Goal: Information Seeking & Learning: Learn about a topic

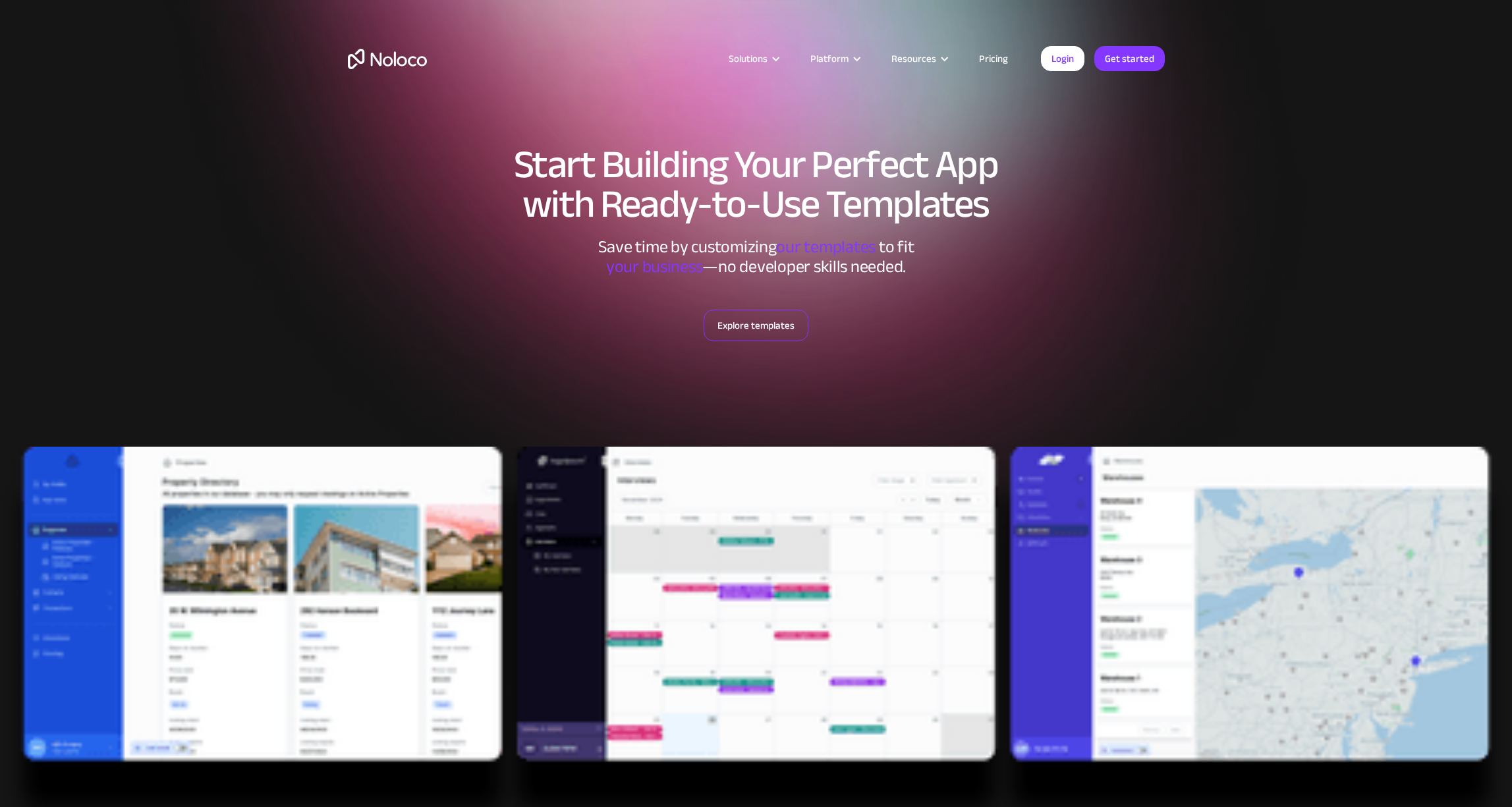
click at [762, 321] on link "Explore templates" at bounding box center [756, 325] width 104 height 32
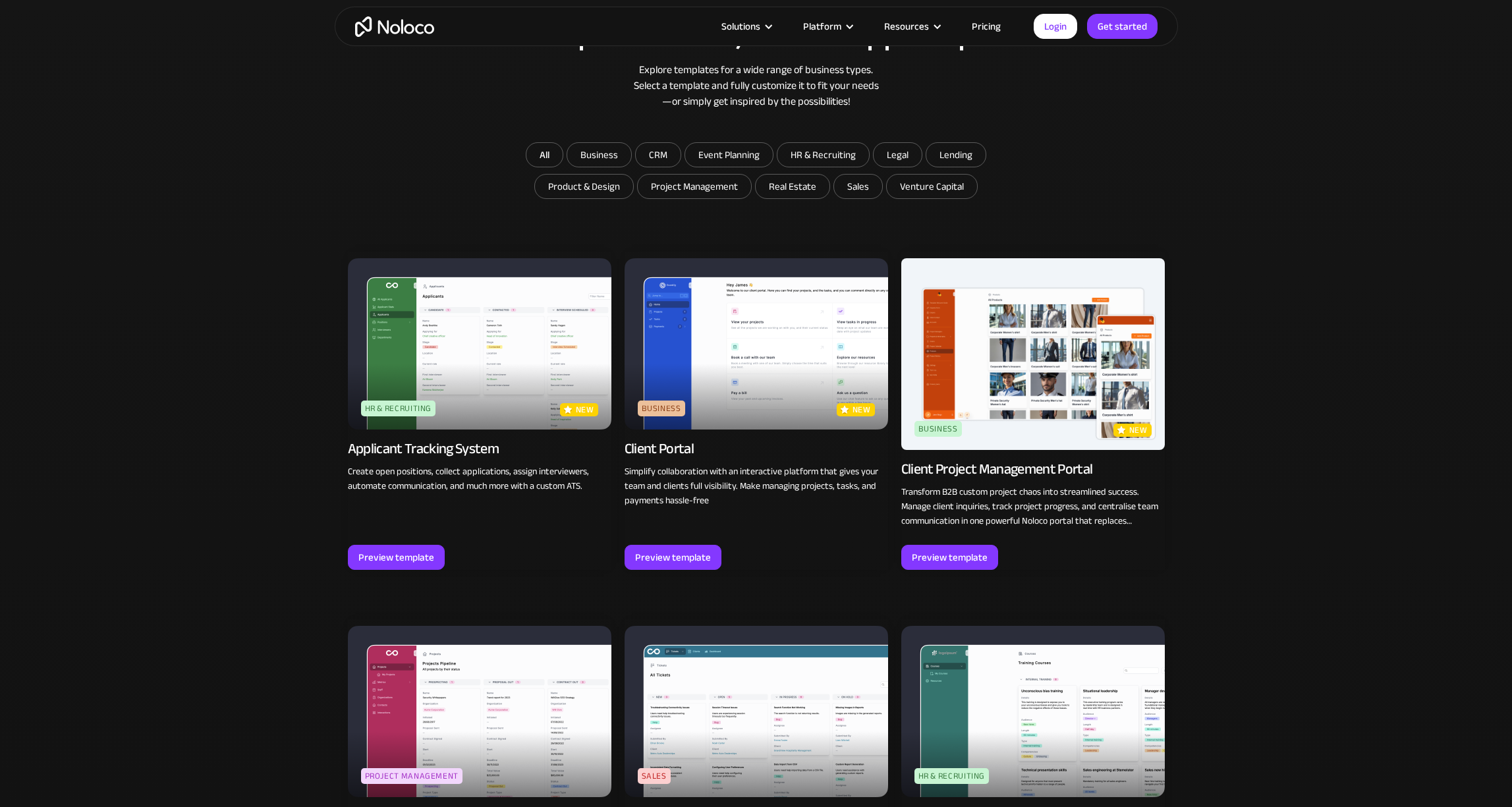
scroll to position [850, 0]
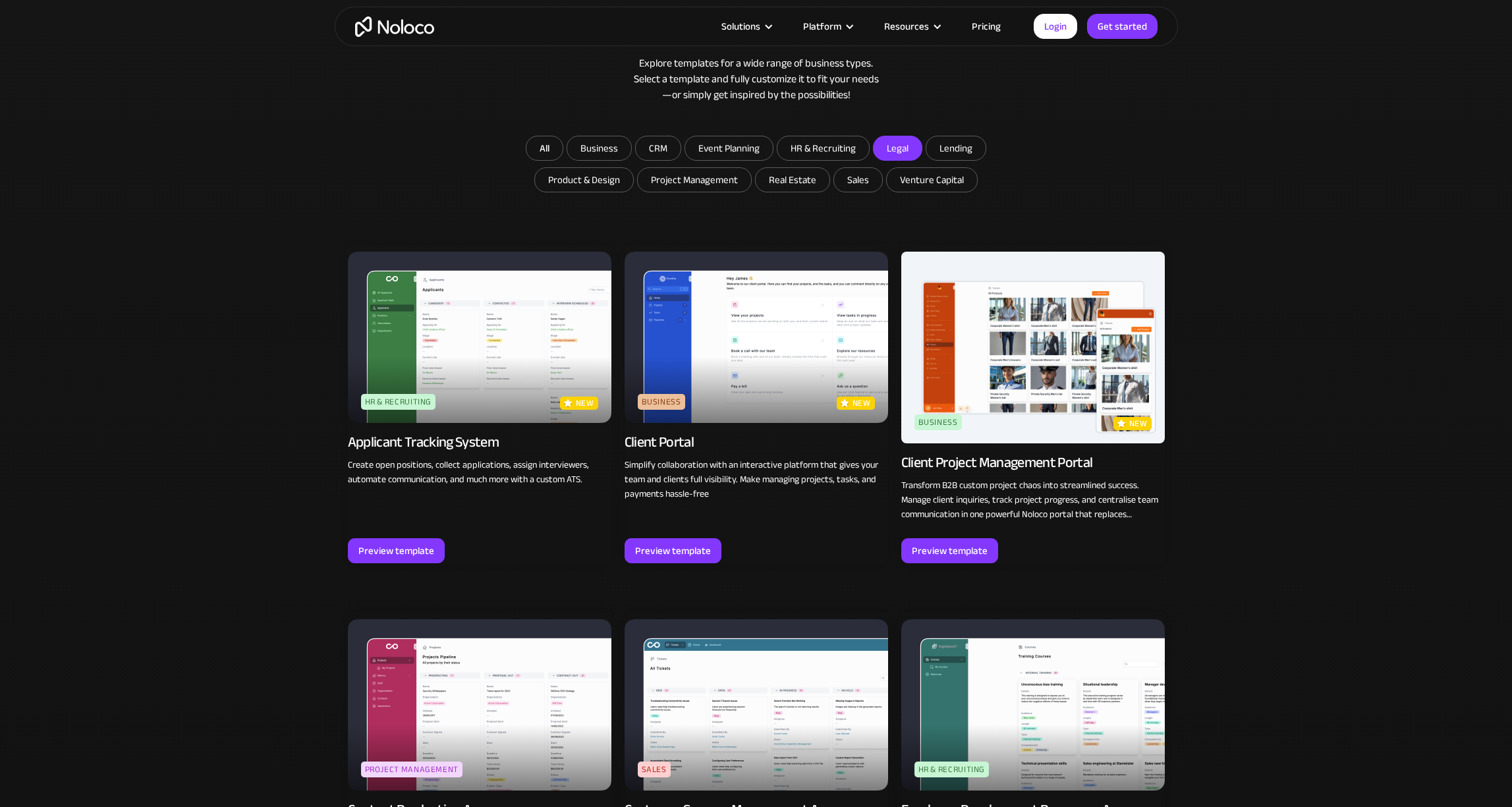
click at [885, 149] on input "Legal" at bounding box center [898, 147] width 48 height 23
checkbox input "true"
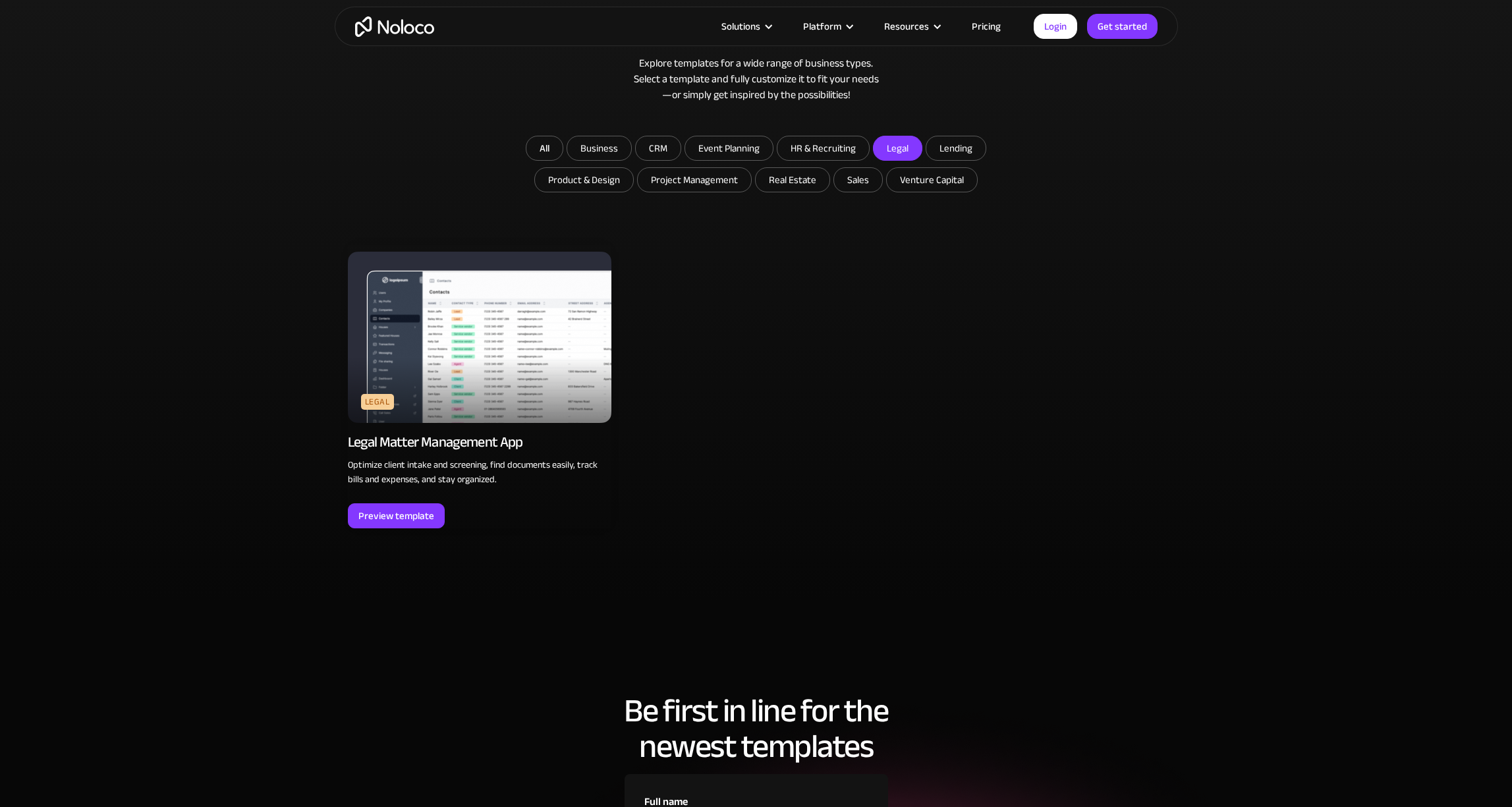
scroll to position [849, 0]
click at [400, 515] on div "Preview template" at bounding box center [397, 516] width 76 height 17
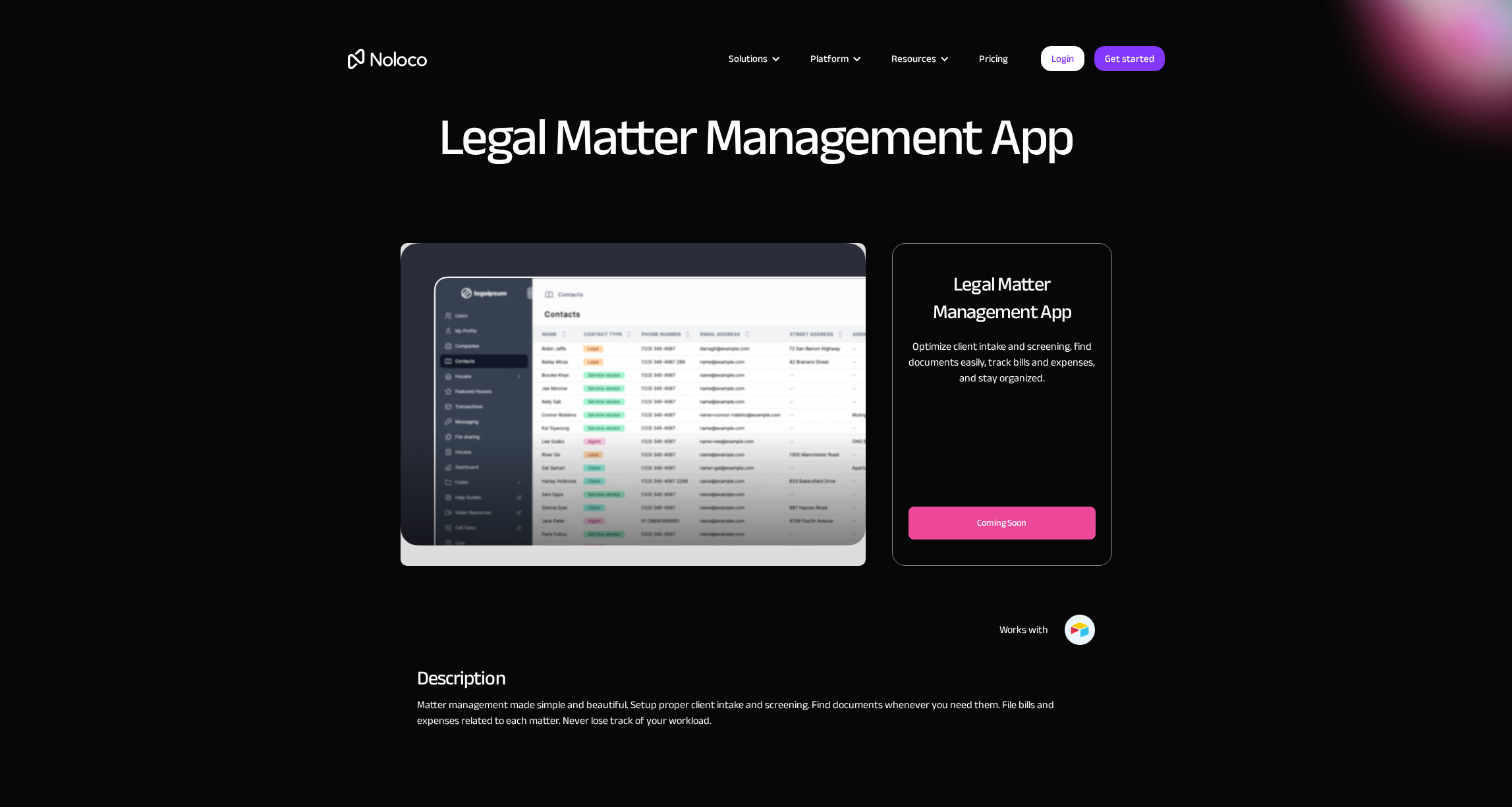
scroll to position [1, 0]
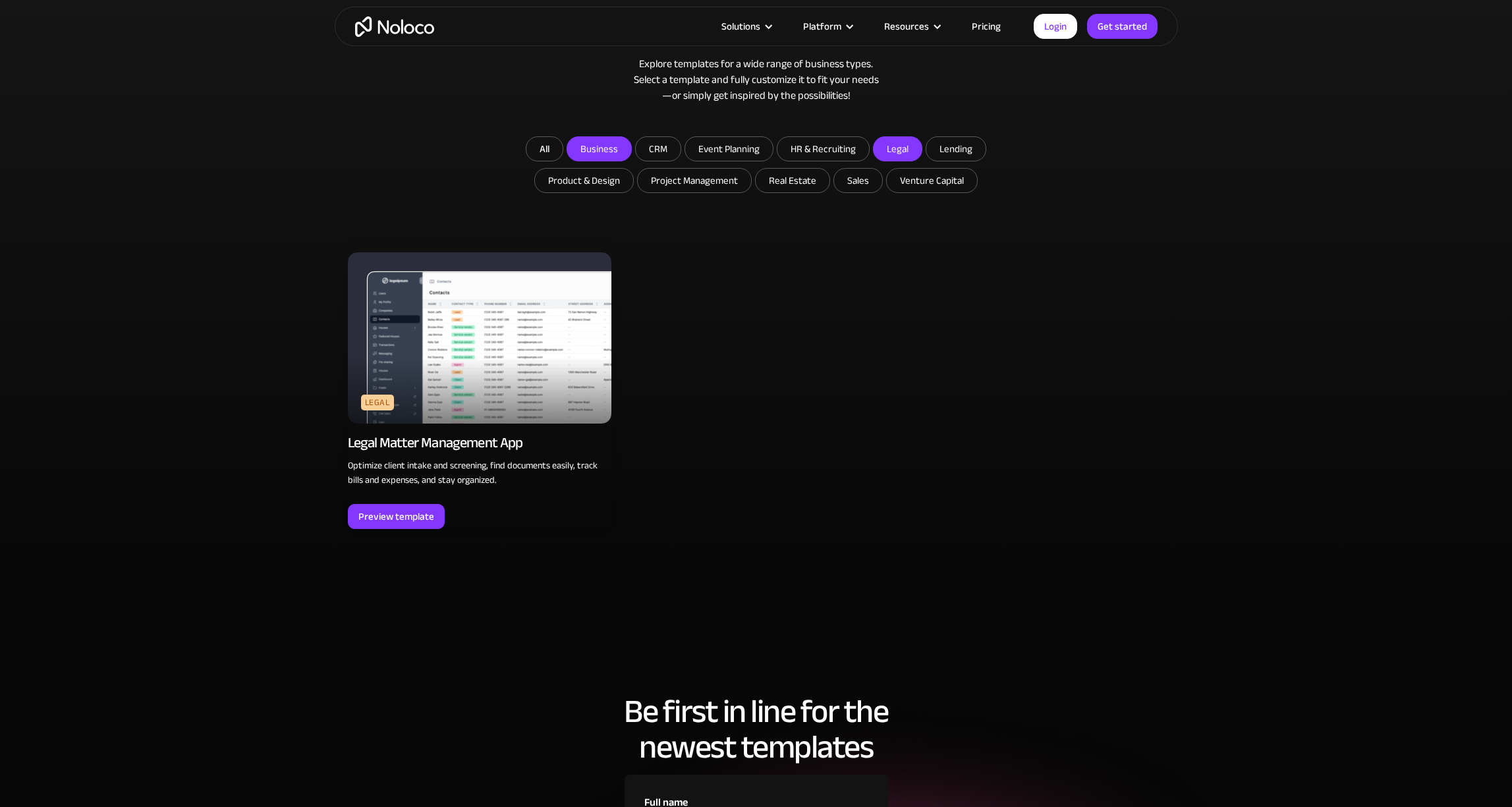
drag, startPoint x: 591, startPoint y: 144, endPoint x: 583, endPoint y: 145, distance: 8.1
click at [591, 144] on input "Business" at bounding box center [599, 148] width 64 height 23
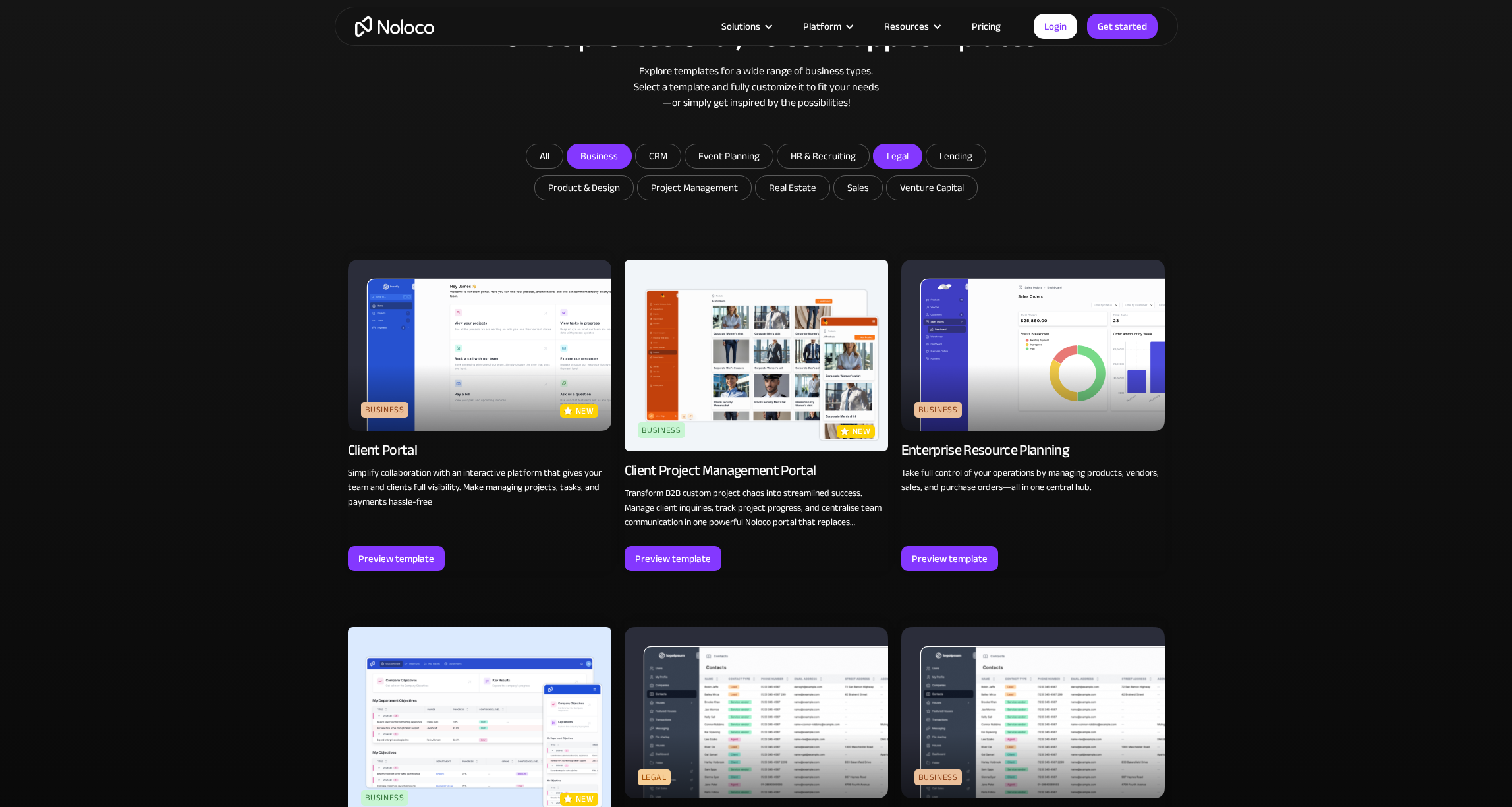
scroll to position [842, 0]
click at [551, 155] on link "All" at bounding box center [545, 157] width 38 height 25
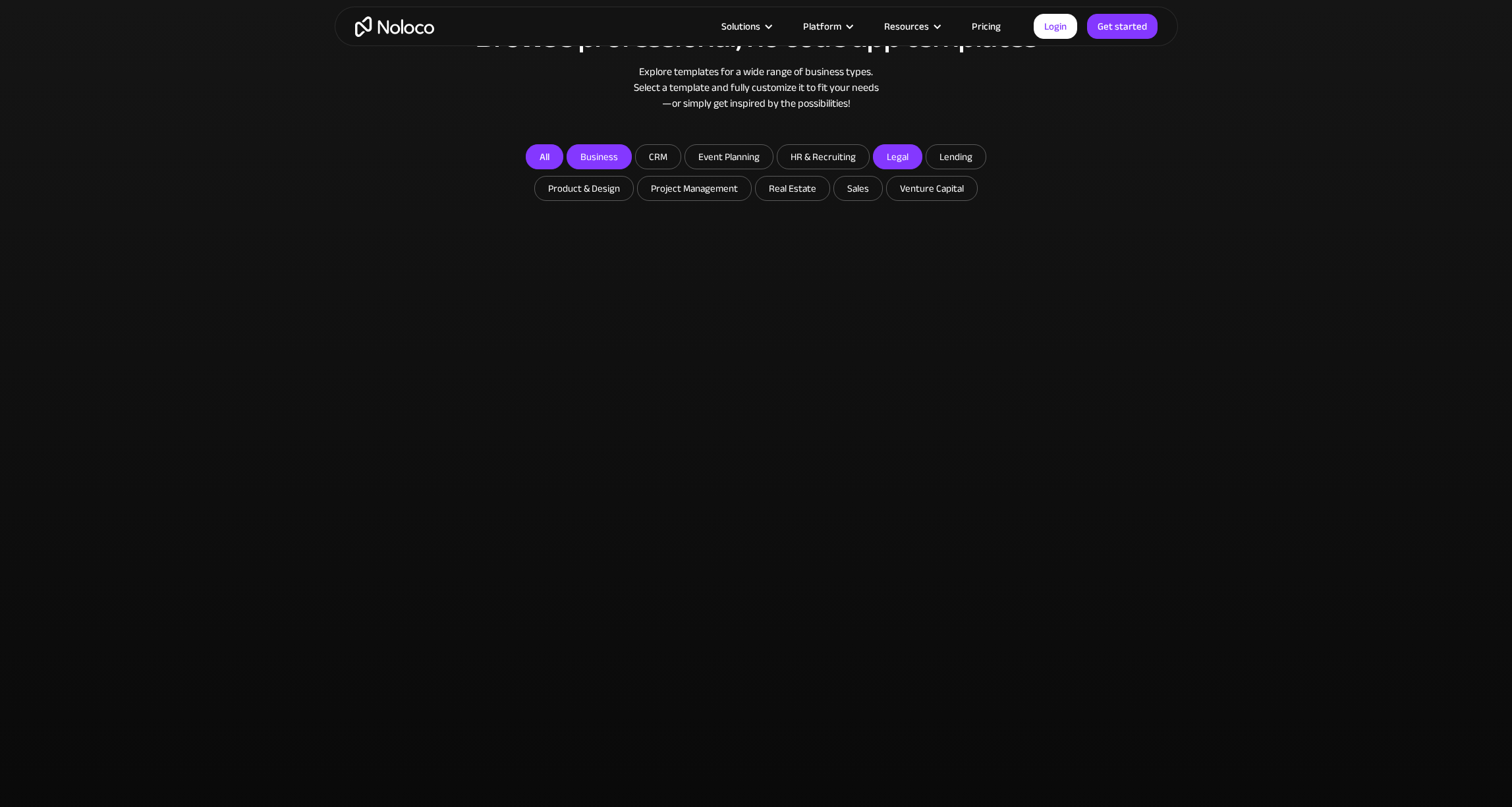
checkbox input "false"
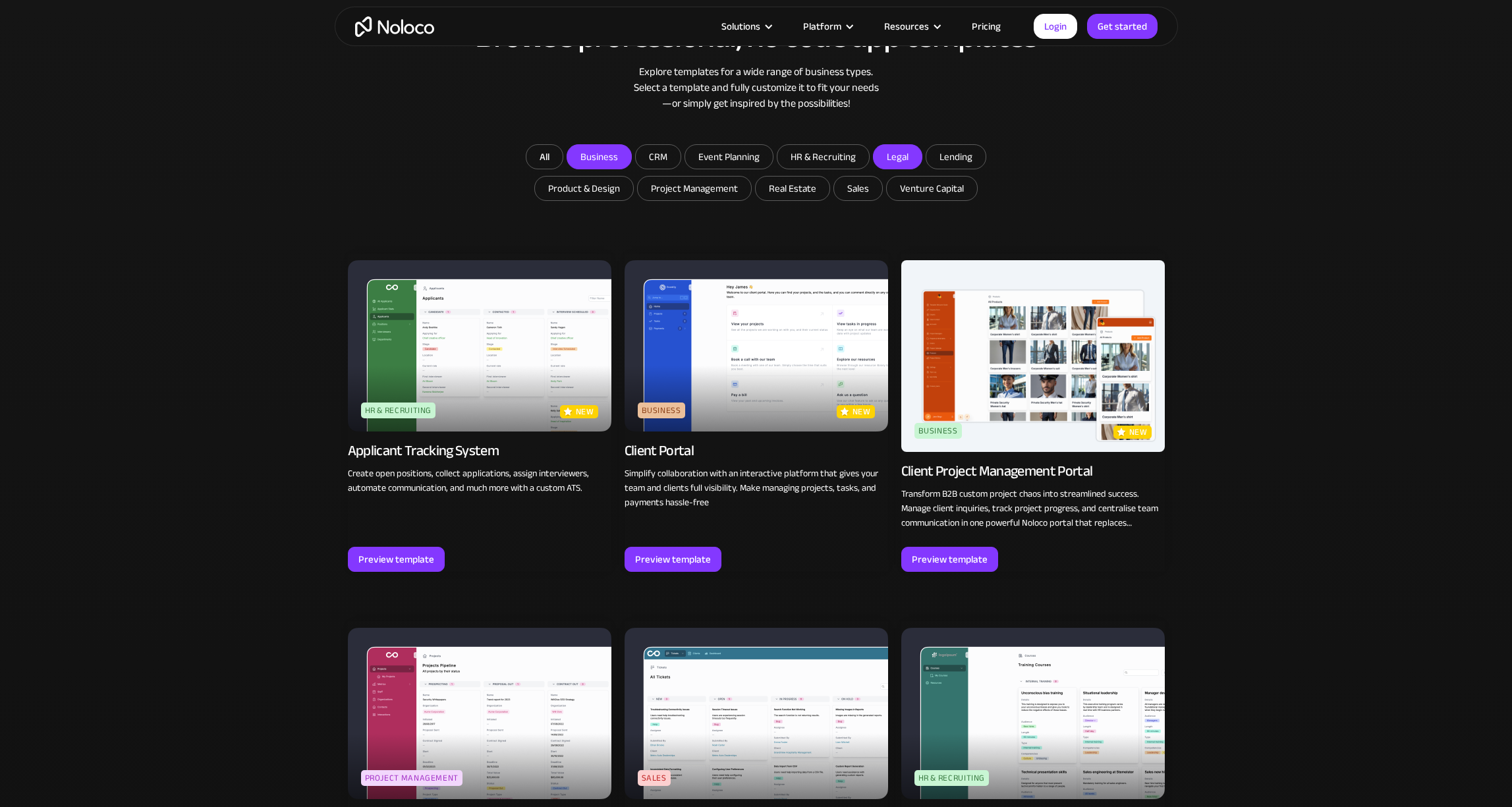
click at [888, 152] on input "Legal" at bounding box center [898, 157] width 48 height 23
checkbox input "true"
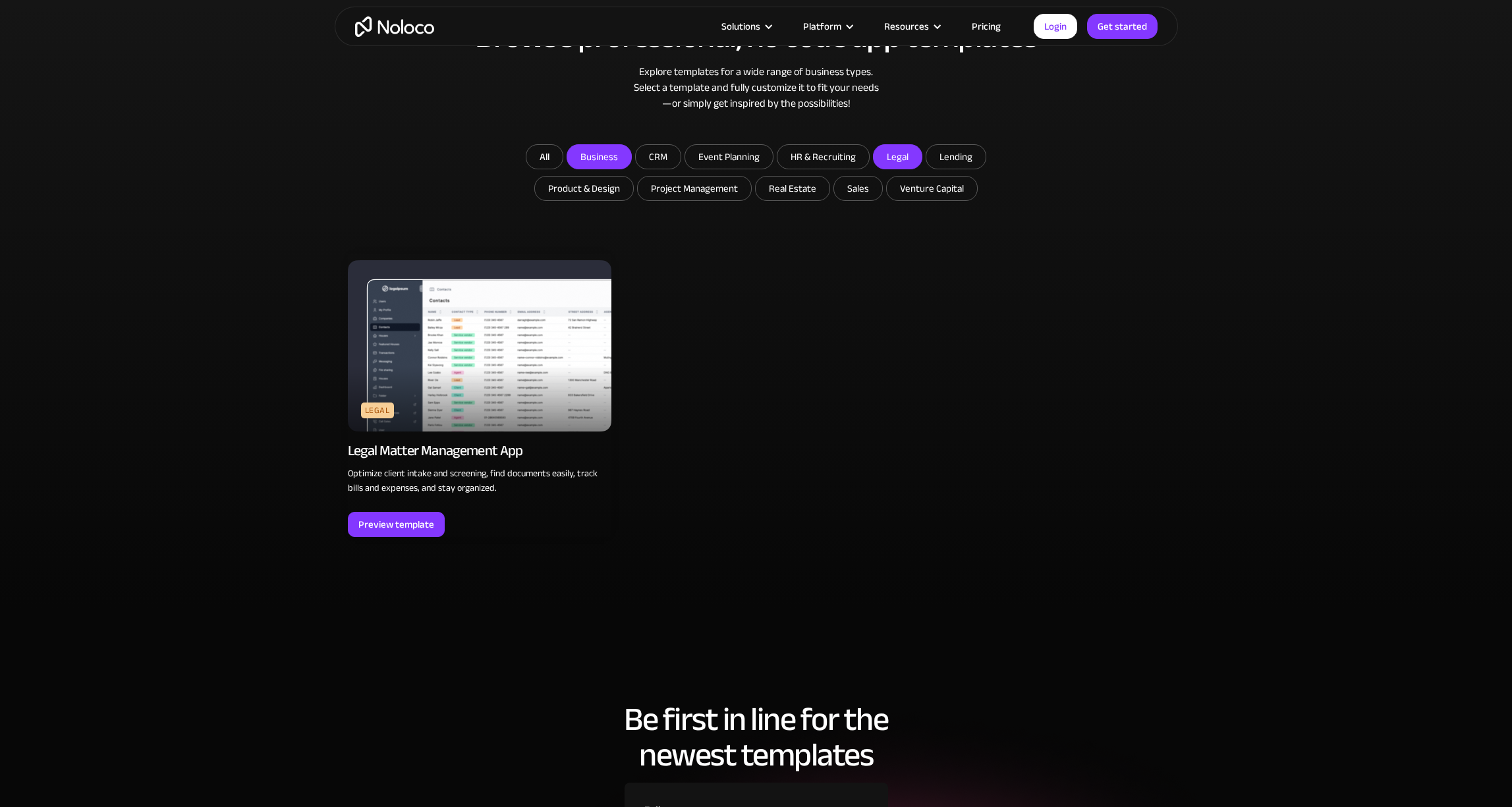
click at [614, 163] on input "Business" at bounding box center [599, 157] width 64 height 23
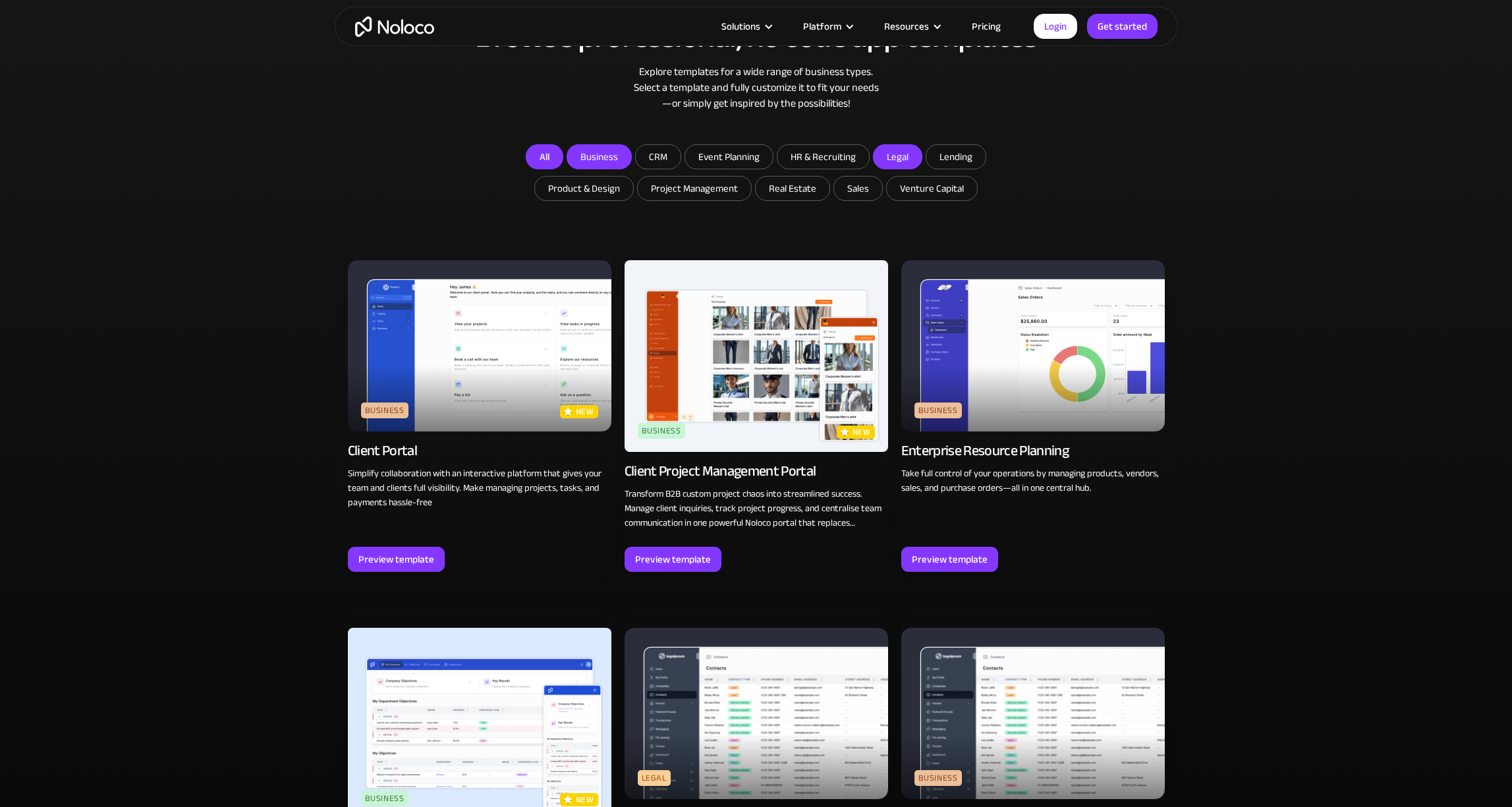
click at [546, 160] on link "All" at bounding box center [545, 157] width 38 height 25
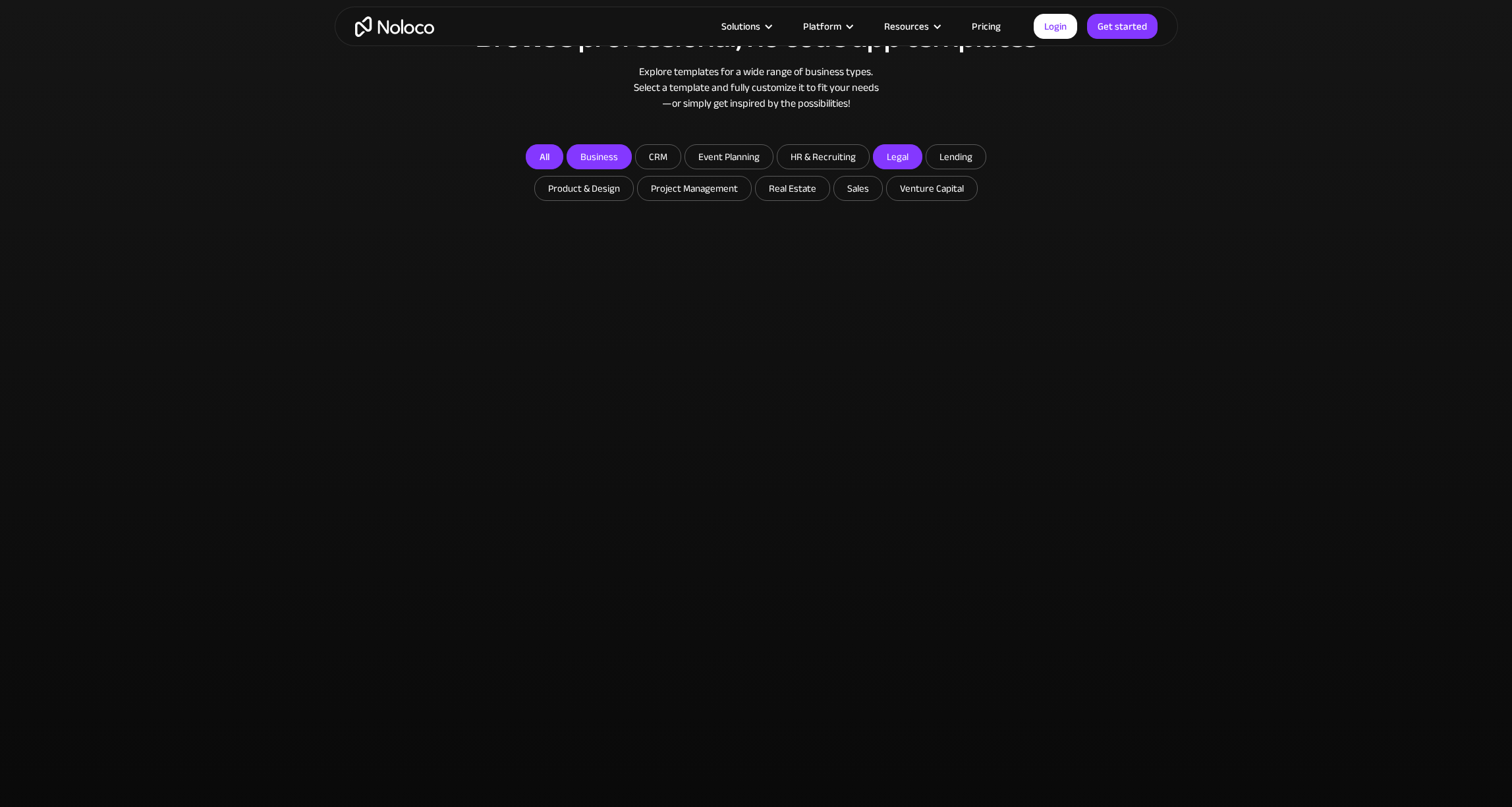
checkbox input "false"
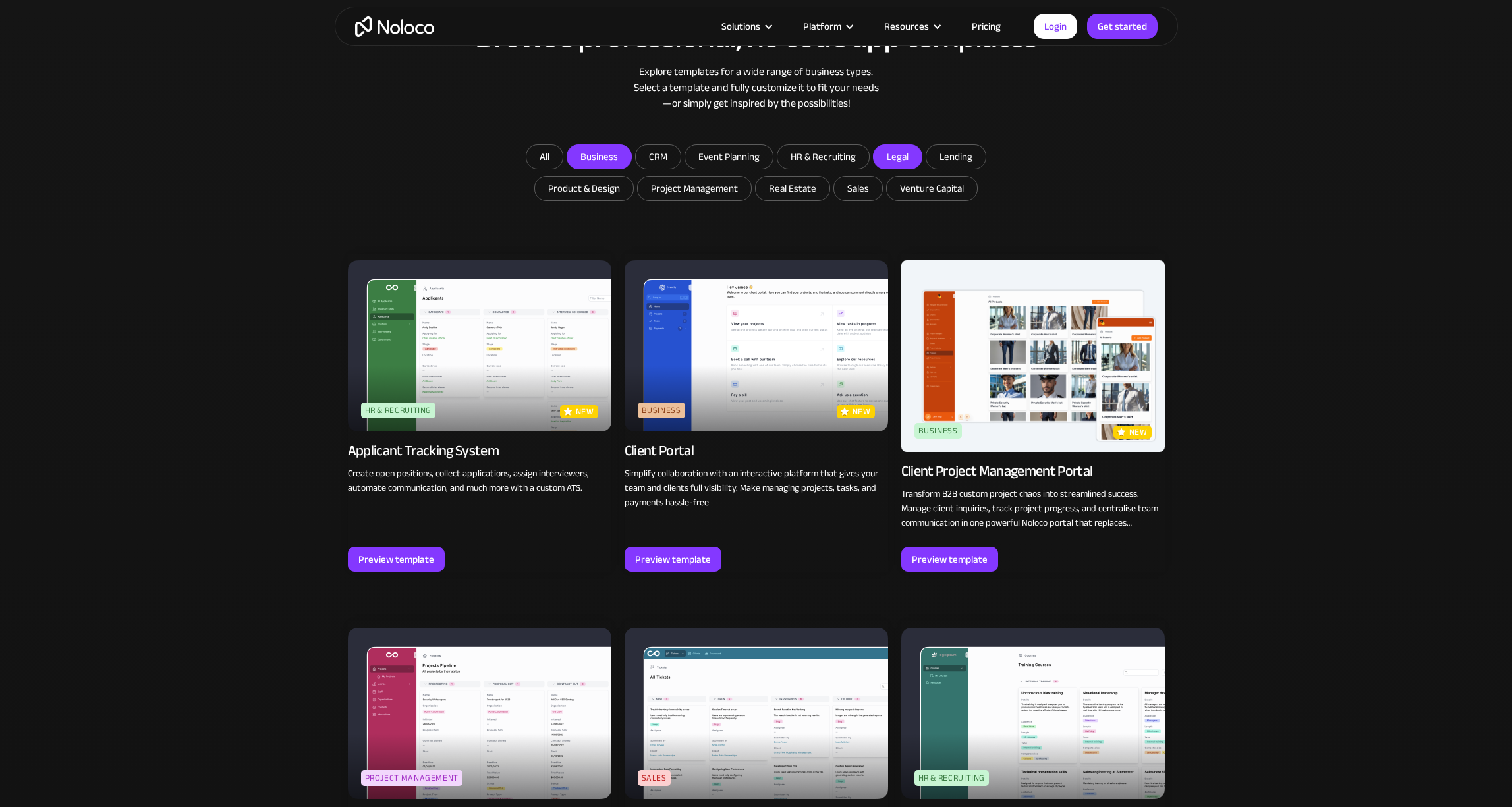
click at [603, 156] on input "Business" at bounding box center [599, 157] width 64 height 23
checkbox input "true"
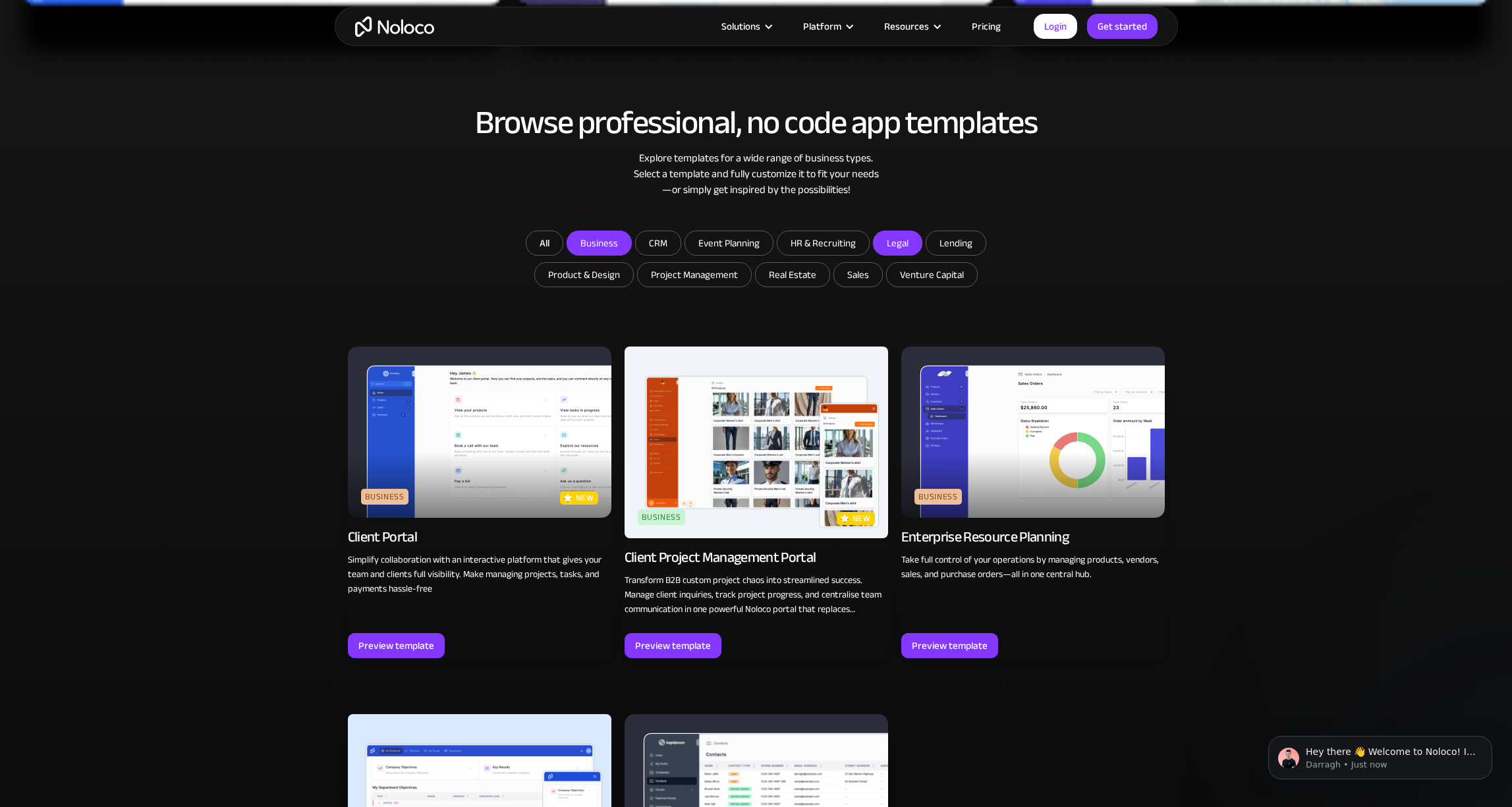
scroll to position [731, 0]
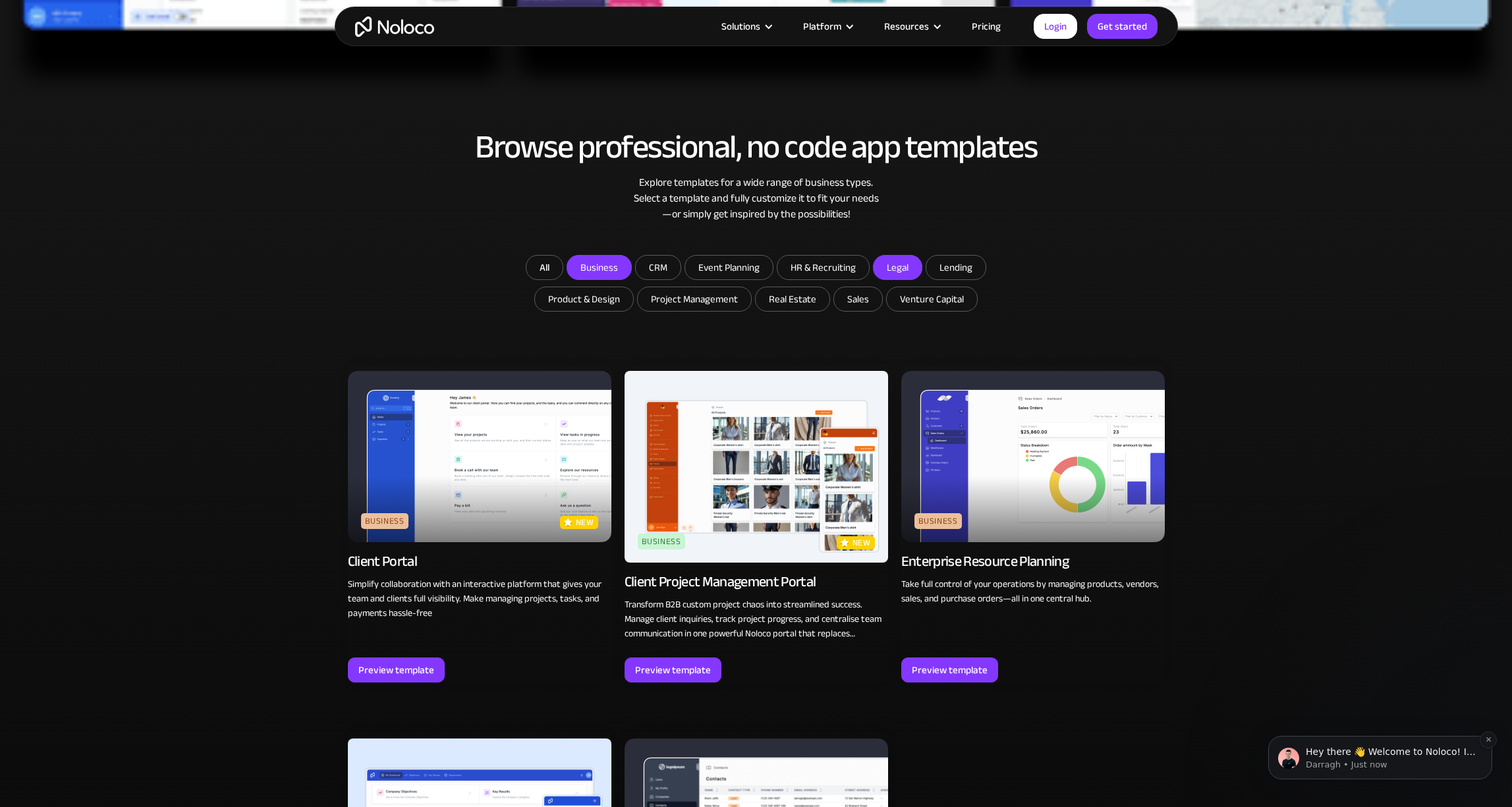
click at [1408, 751] on p "Hey there 👋 Welcome to Noloco! If you have any questions, just reply to this me…" at bounding box center [1391, 752] width 170 height 13
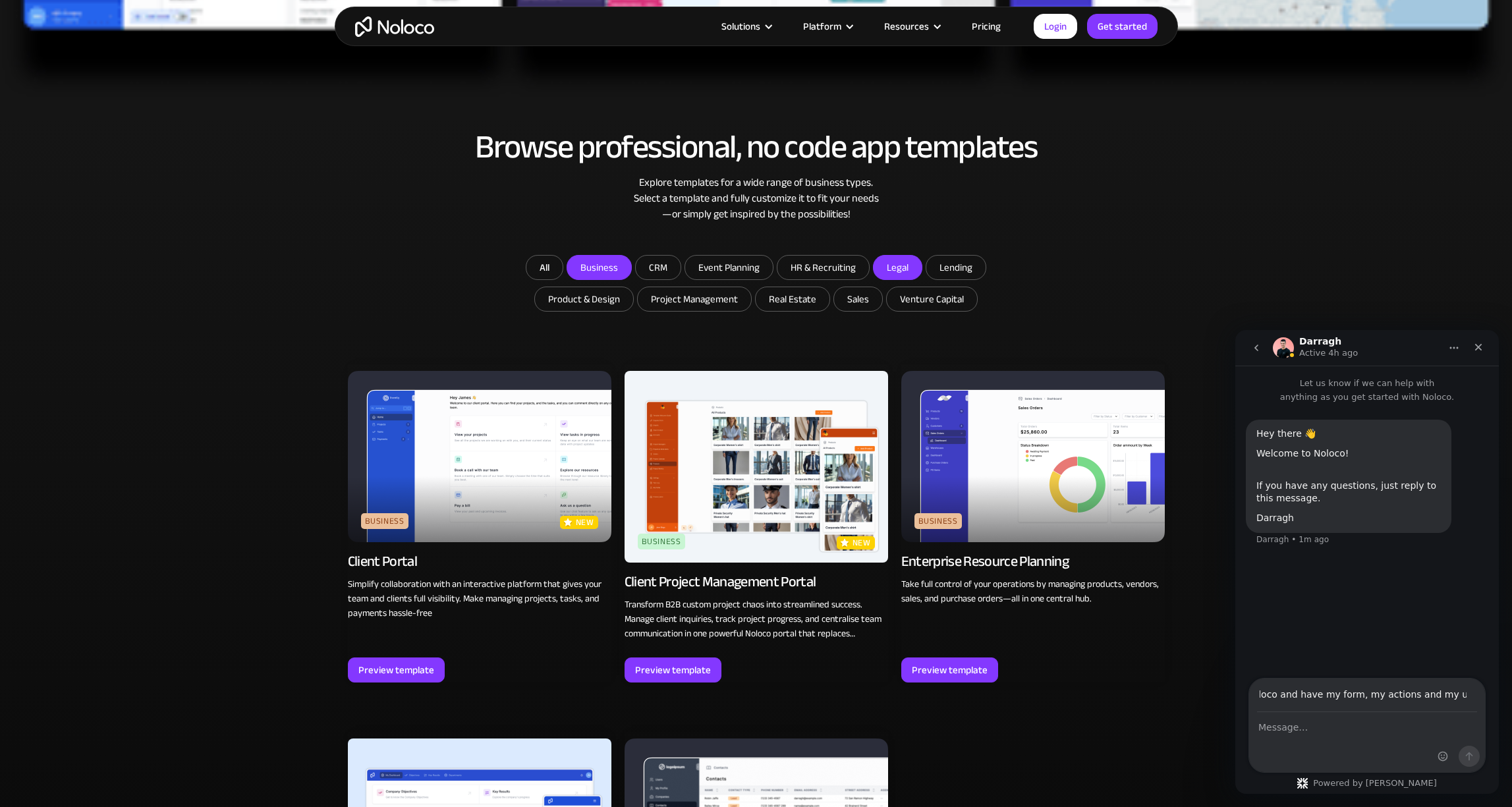
scroll to position [0, 1281]
type input "what is the best way to create a simple app that has users and permissions for …"
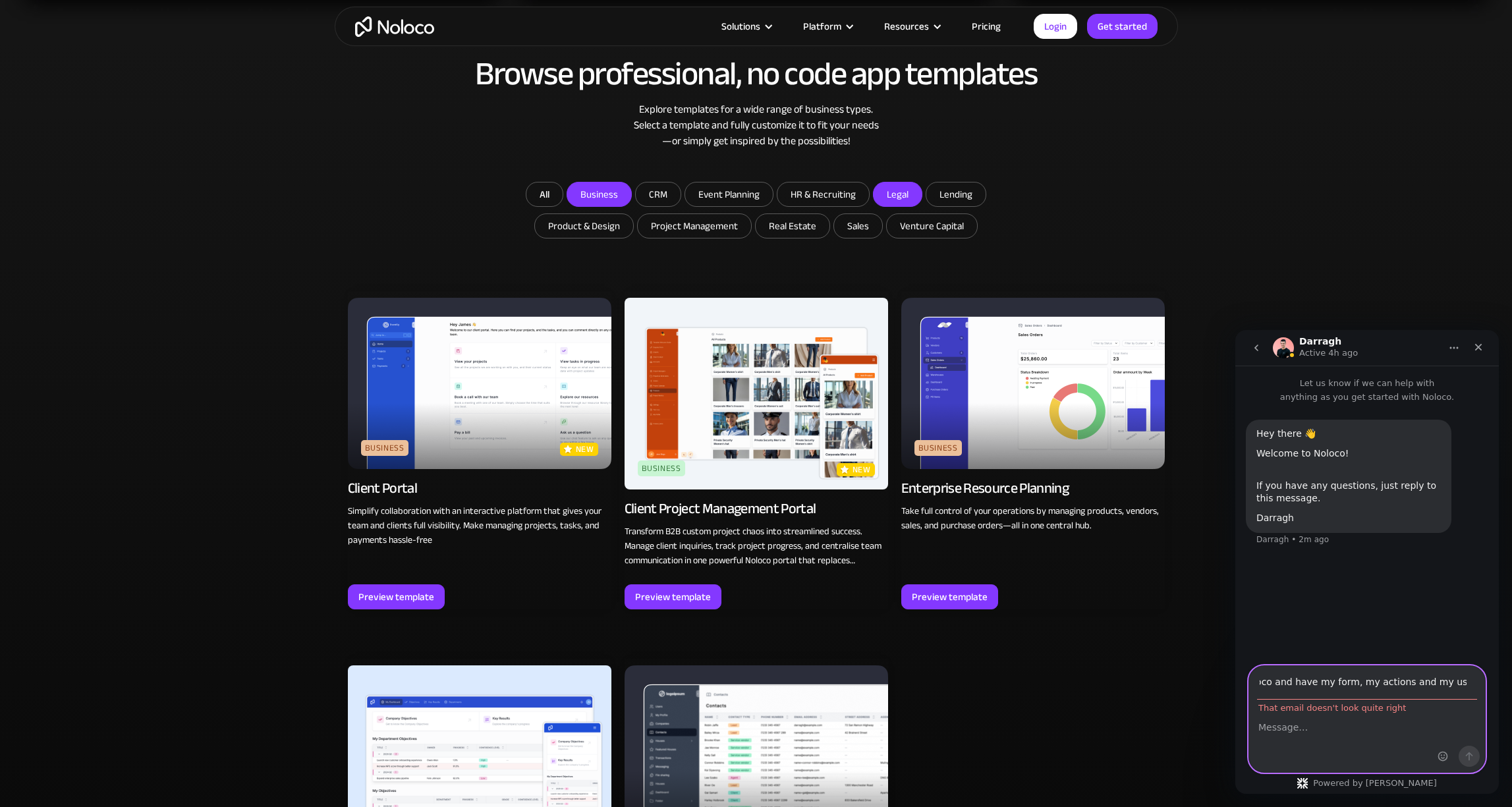
click at [1303, 730] on textarea "Message…" at bounding box center [1367, 724] width 236 height 23
click at [1320, 684] on input "what is the best way to create a simple app that has users and permissions for …" at bounding box center [1367, 682] width 220 height 33
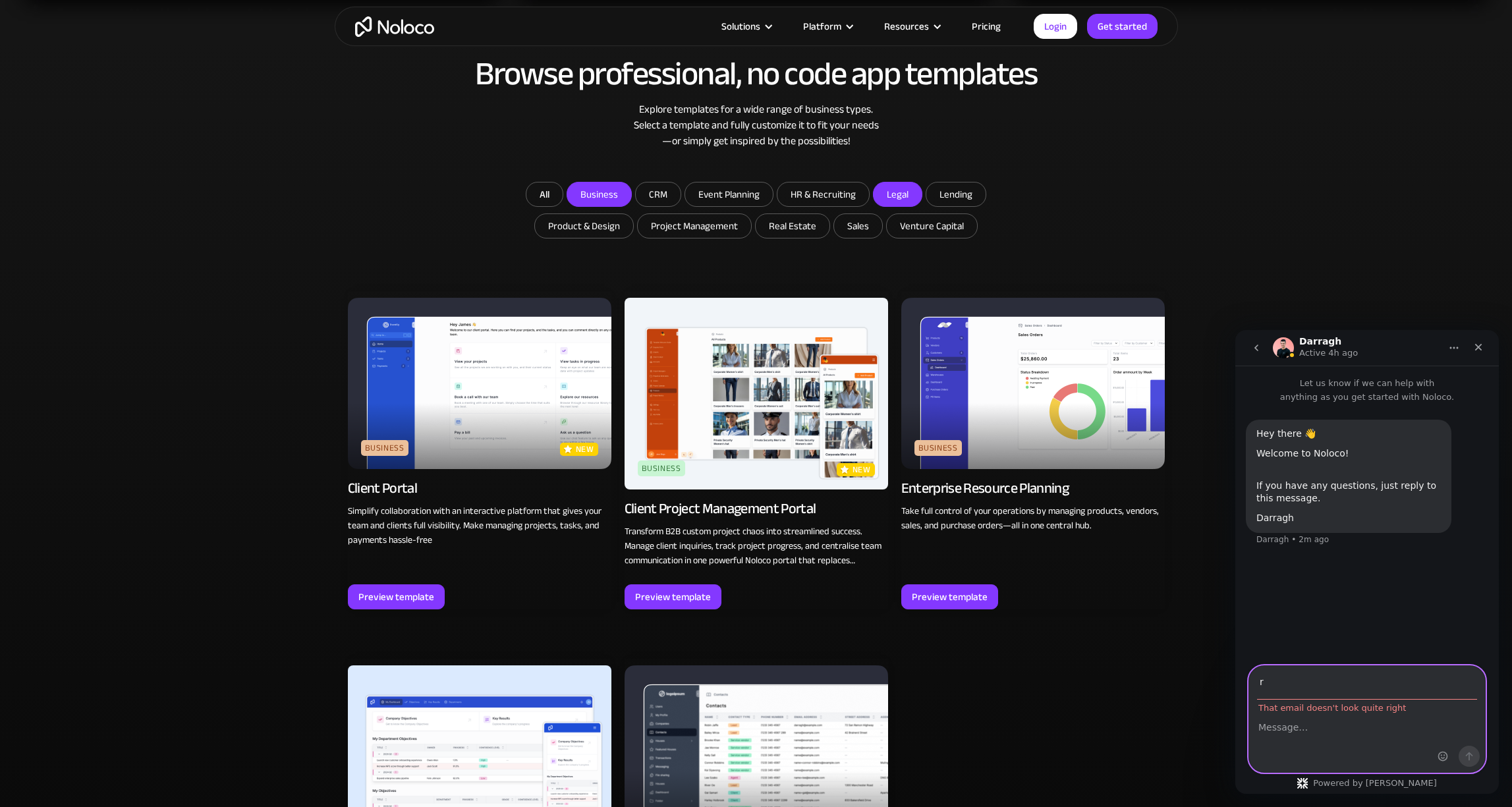
scroll to position [799, 0]
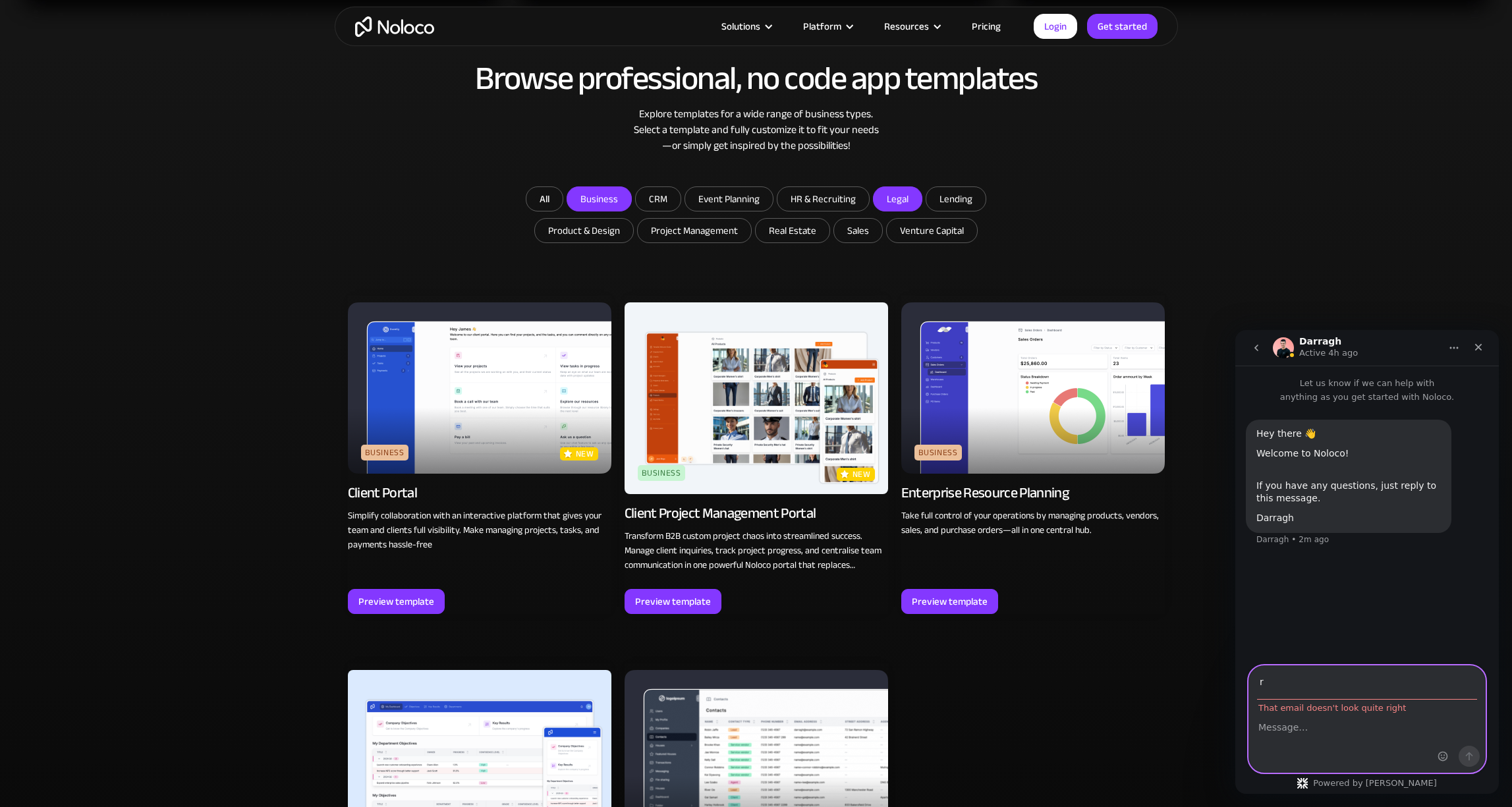
type input "r_mcfarland@hotmail.com"
click at [1293, 728] on textarea "Message…" at bounding box center [1367, 724] width 236 height 23
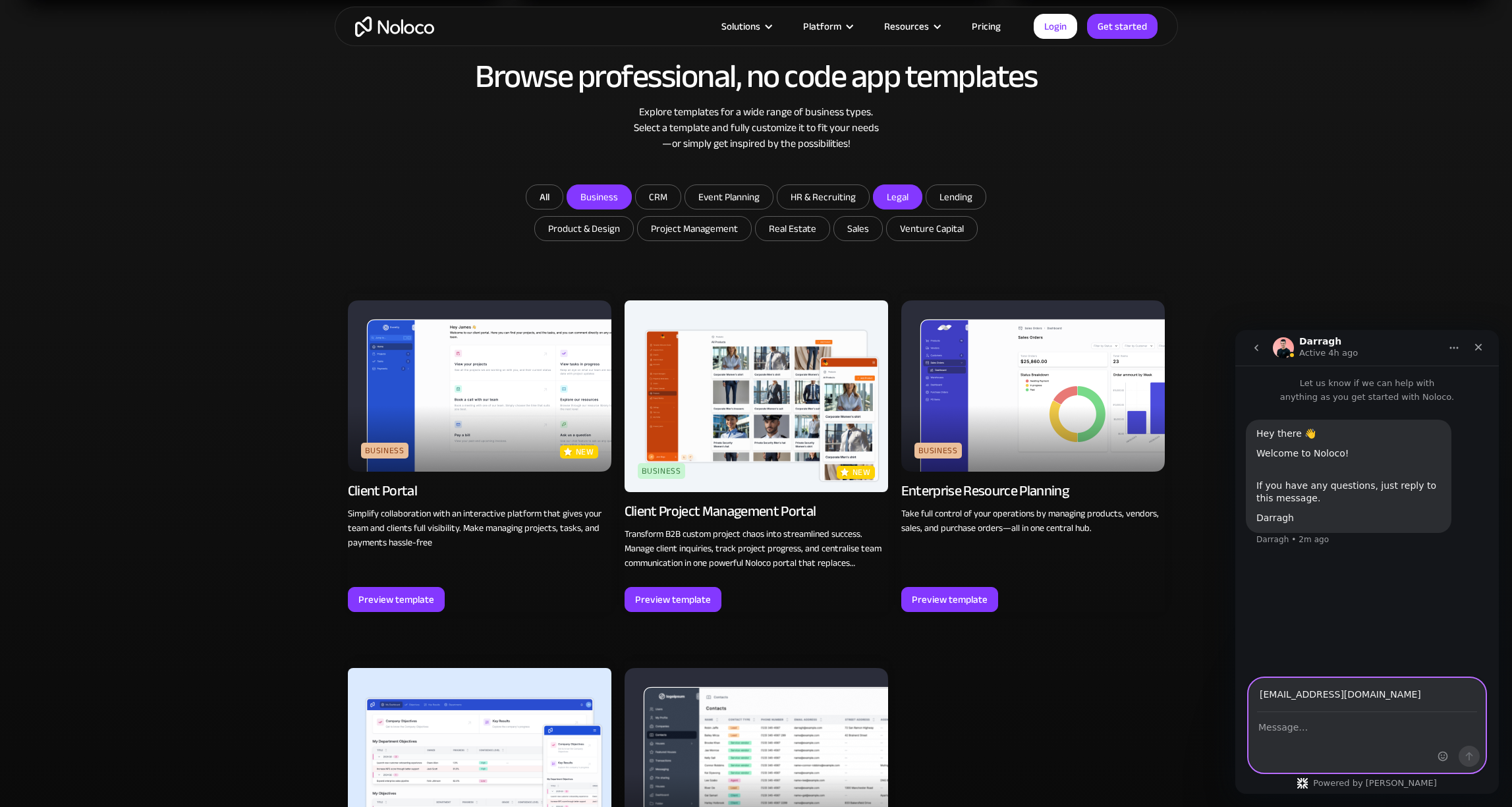
paste textarea "what is the best way to create a simple app that has users and permissions for …"
type textarea "what is the best way to create a simple app that has users and permissions for …"
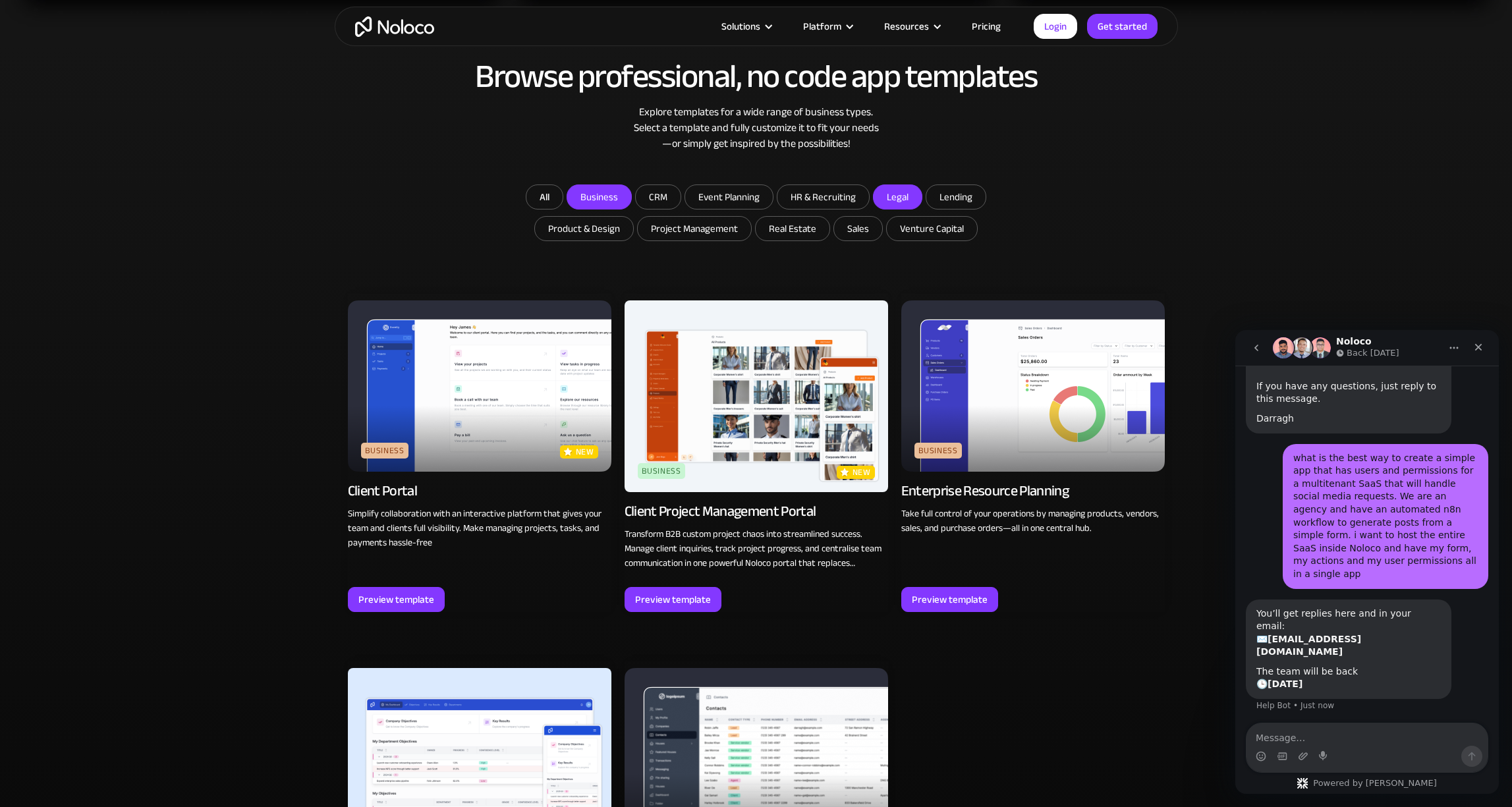
scroll to position [101, 0]
click at [1479, 346] on icon "Close" at bounding box center [1479, 348] width 8 height 8
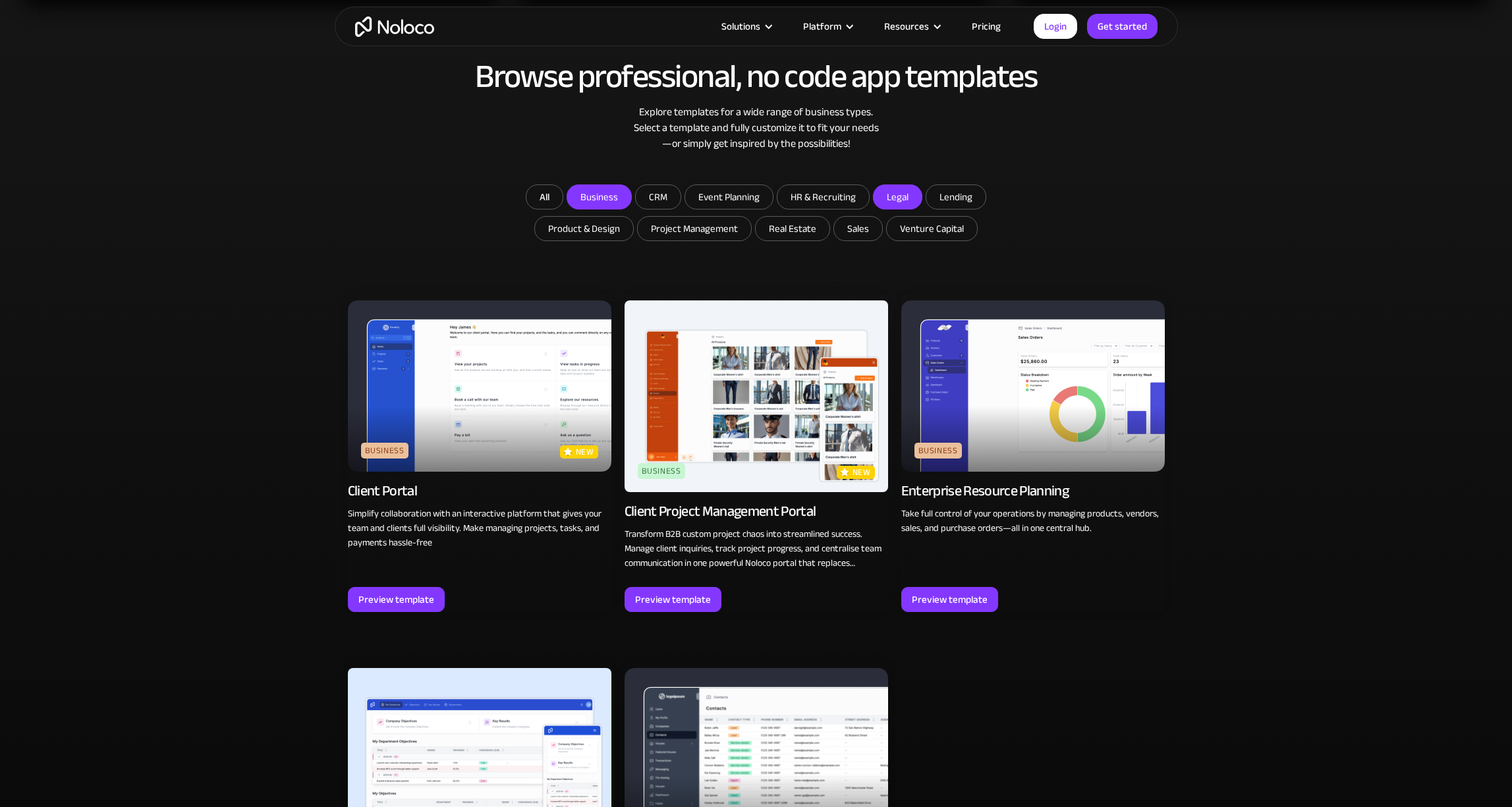
scroll to position [812, 0]
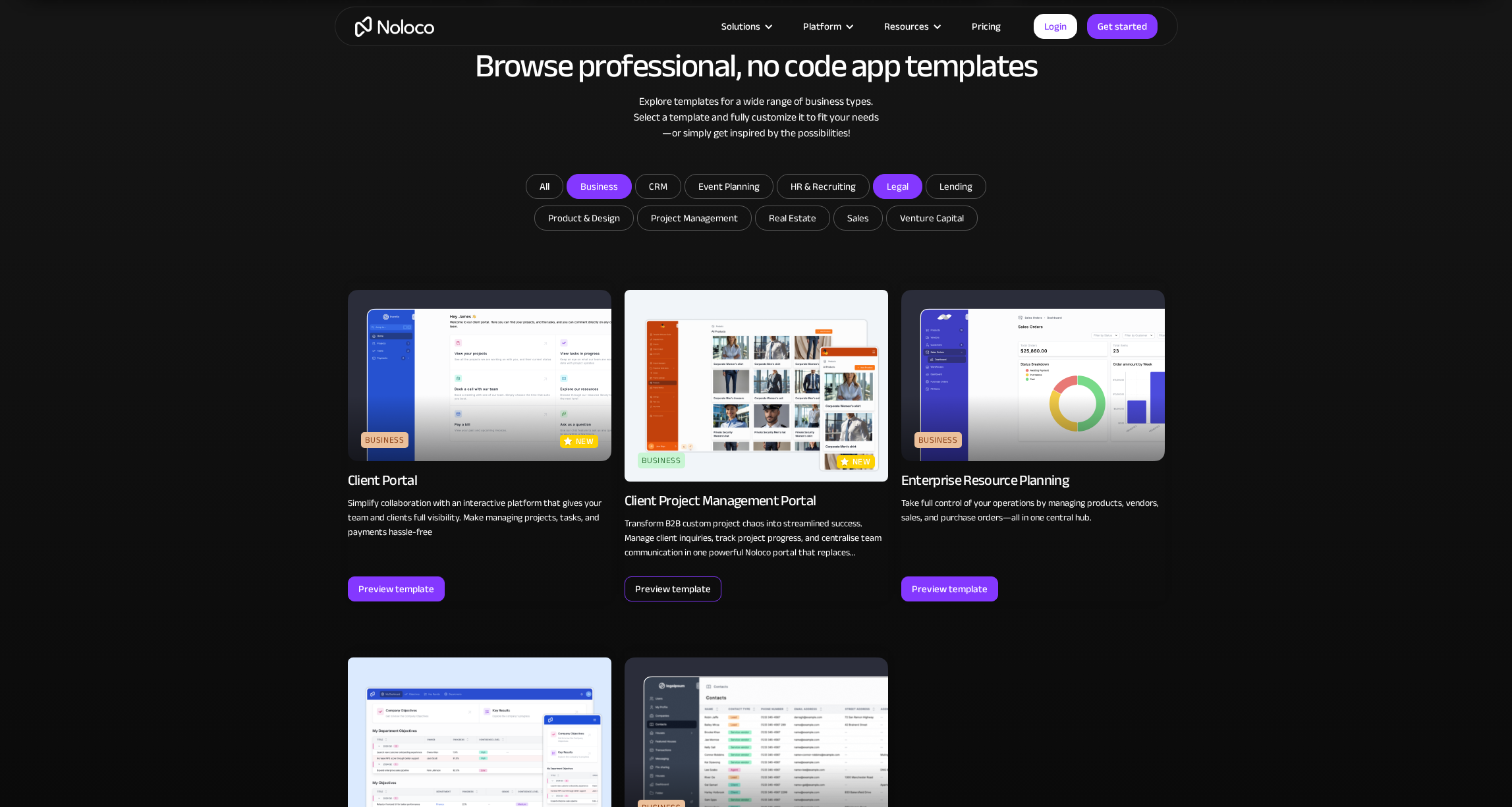
click at [681, 583] on div "Preview template" at bounding box center [673, 588] width 76 height 17
